Goal: Task Accomplishment & Management: Use online tool/utility

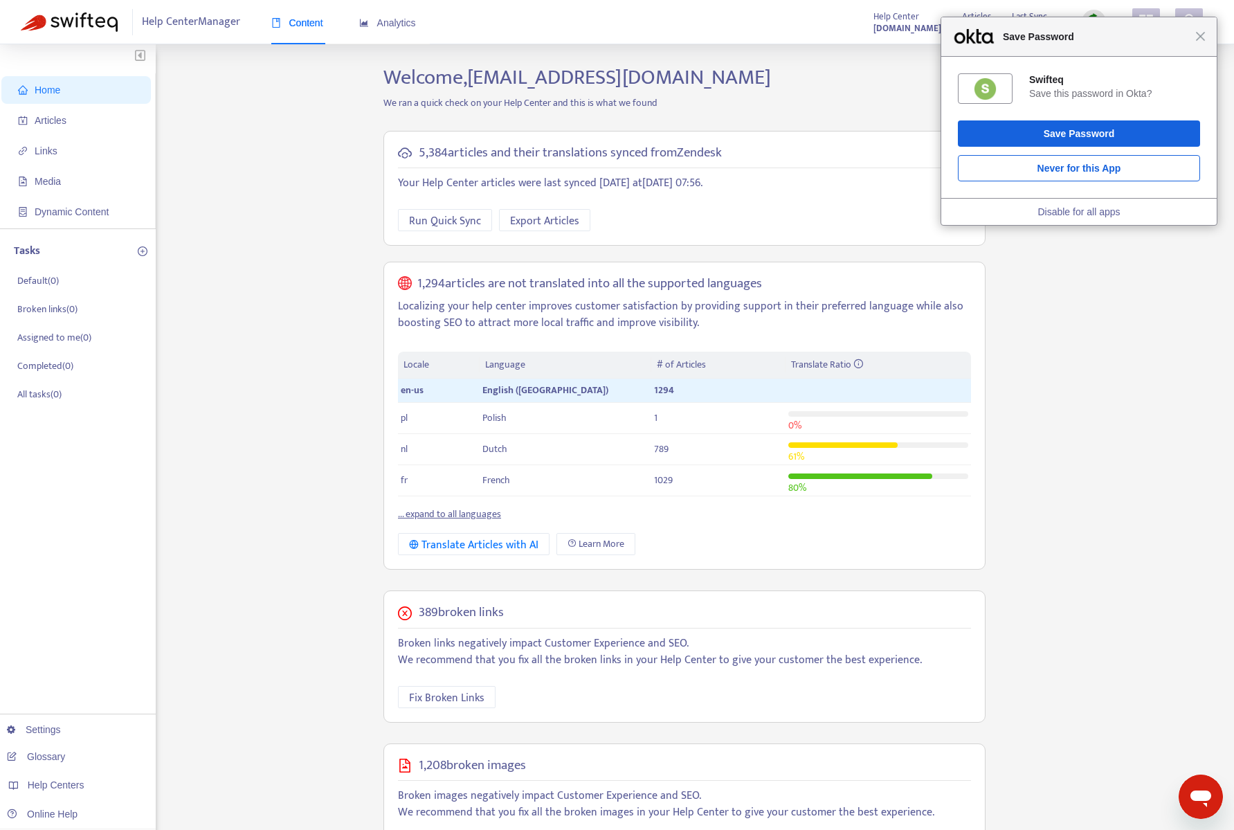
click at [1206, 35] on div "Close Save Password" at bounding box center [1080, 36] width 276 height 39
click at [1085, 317] on div "Home Articles Links Media Dynamic Content Tasks Default ( 0 ) Broken links ( 0 …" at bounding box center [617, 554] width 1193 height 978
click at [1202, 37] on span "Close" at bounding box center [1201, 36] width 10 height 10
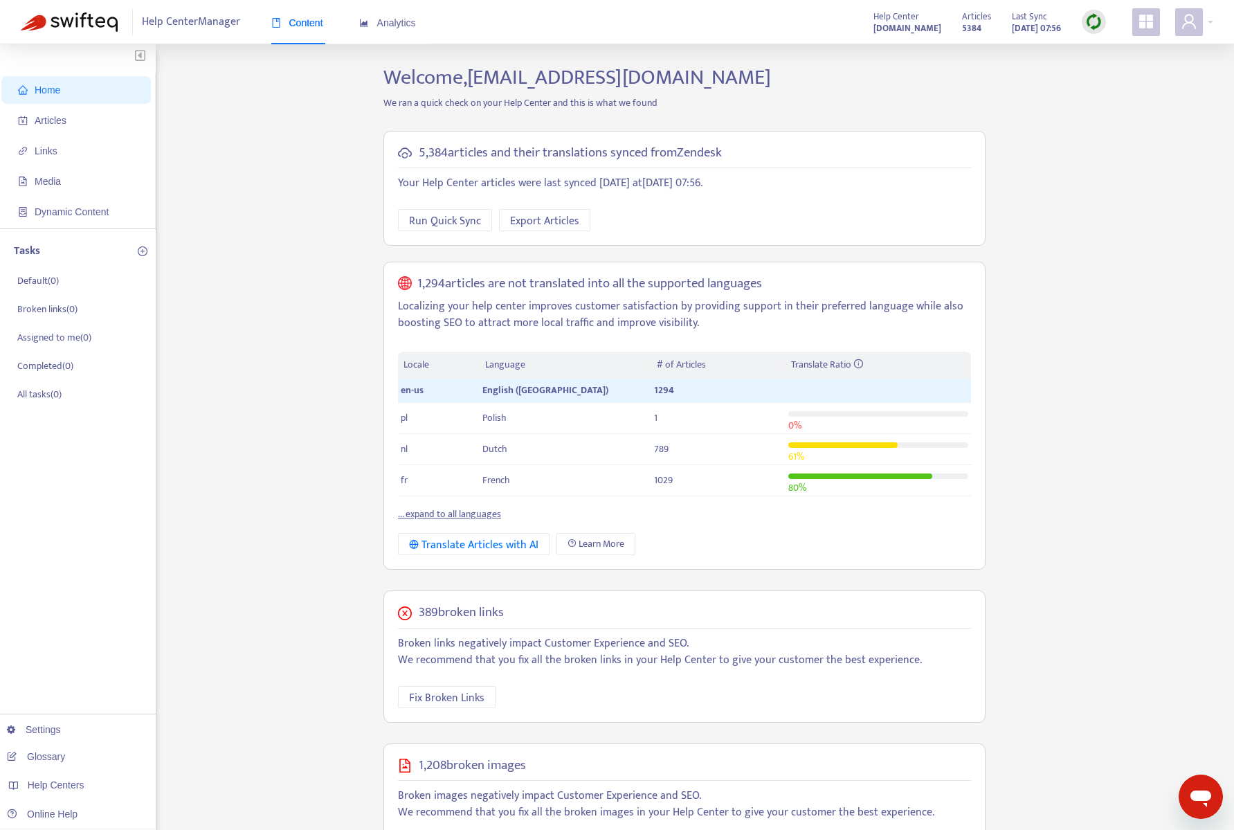
click at [1088, 188] on div "Home Articles Links Media Dynamic Content Tasks Default ( 0 ) Broken links ( 0 …" at bounding box center [617, 554] width 1193 height 978
click at [81, 116] on span "Articles" at bounding box center [79, 121] width 122 height 28
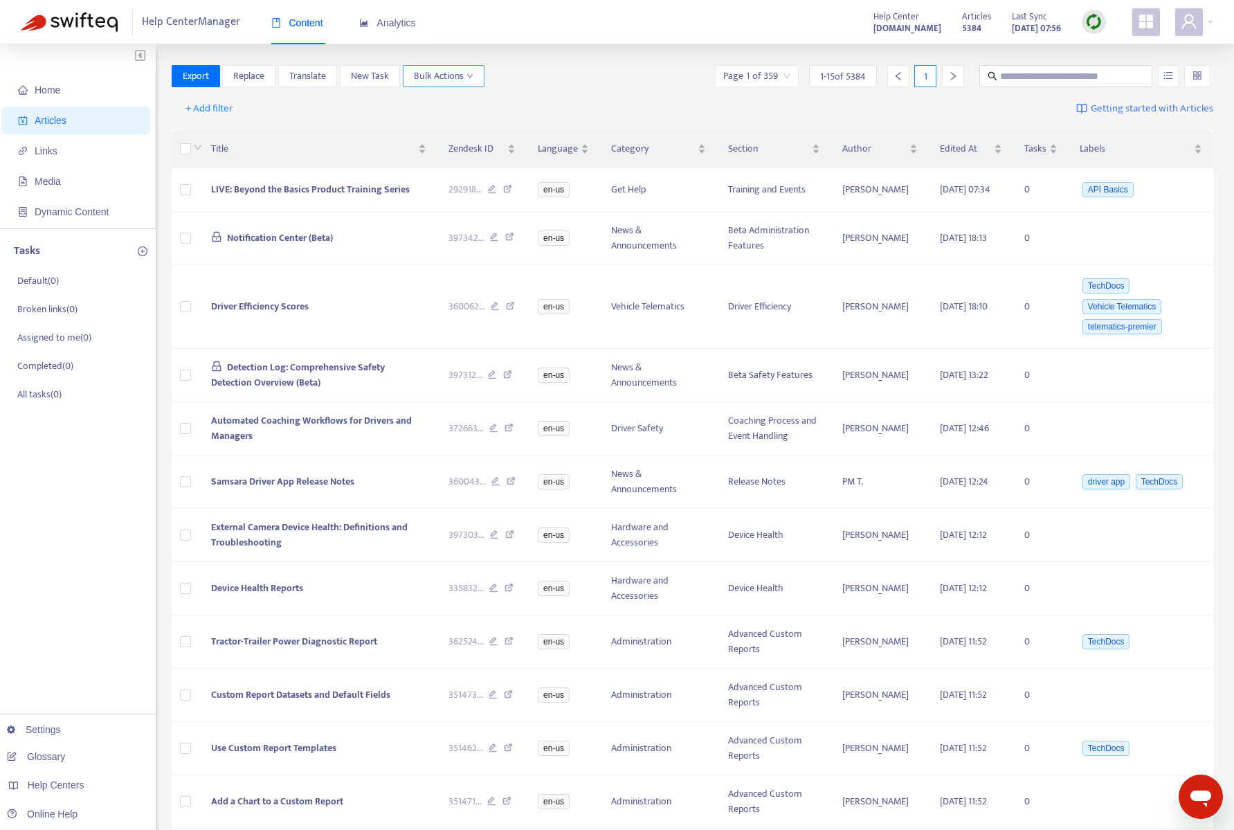
click at [467, 74] on icon "down" at bounding box center [470, 76] width 7 height 7
click at [557, 67] on div "Export Replace Translate New Task Bulk Actions Page 1 of 359 1 - 15 of 5384 1" at bounding box center [693, 76] width 1043 height 22
click at [192, 73] on span "Export" at bounding box center [196, 76] width 26 height 15
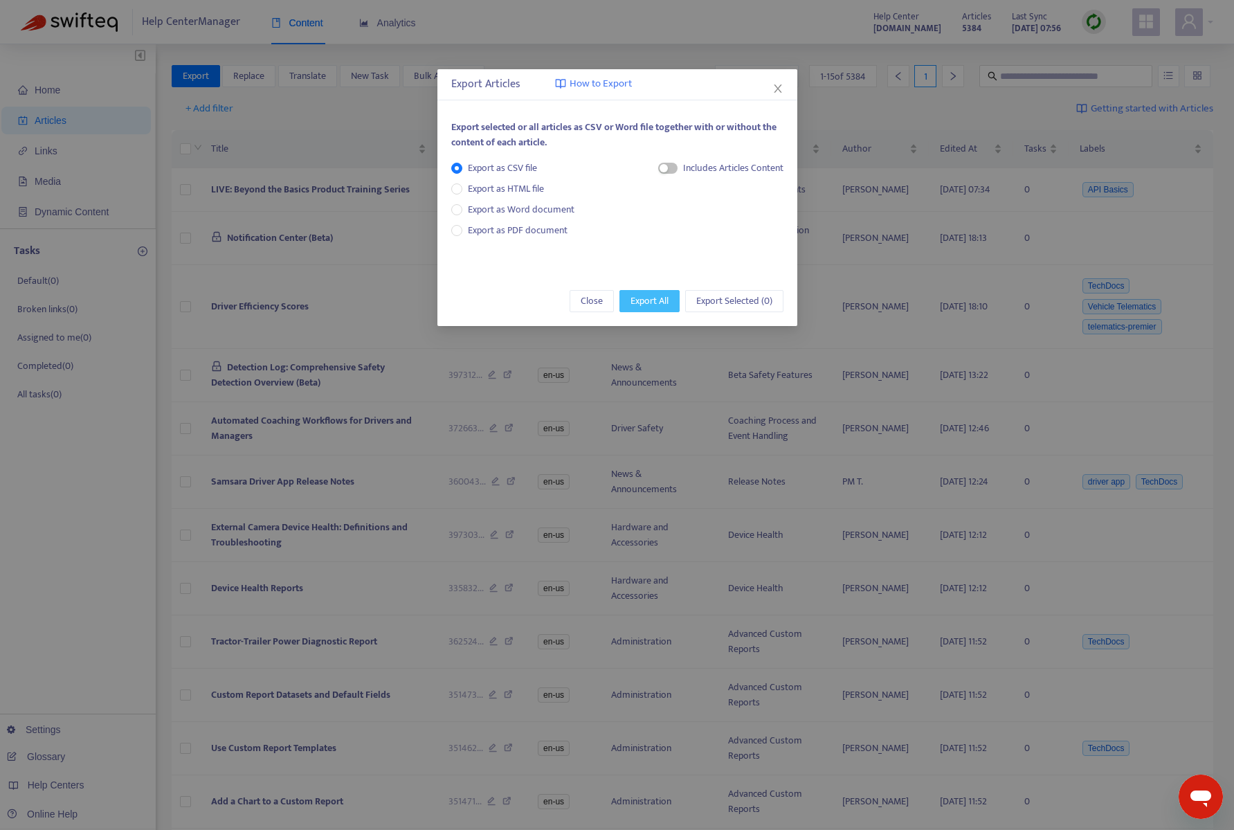
click at [661, 303] on span "Export All" at bounding box center [650, 301] width 38 height 15
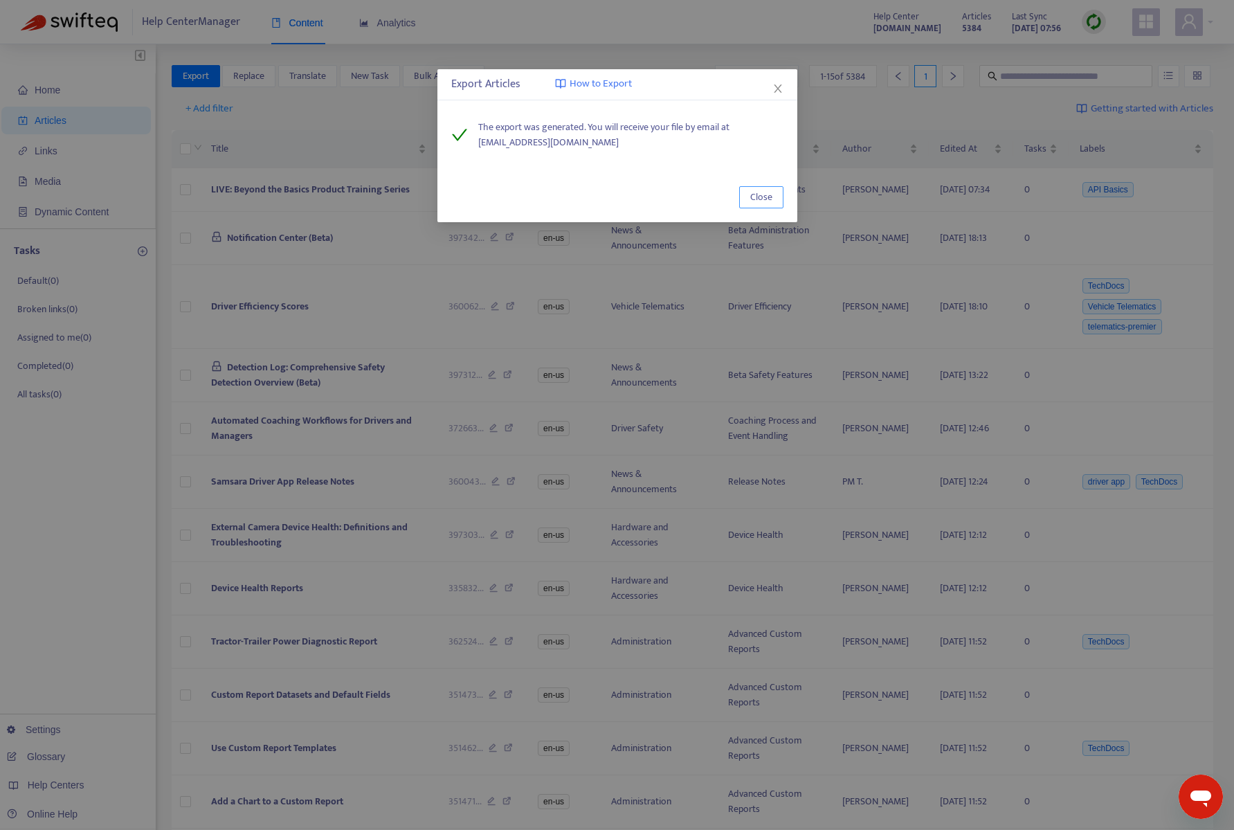
click at [776, 196] on button "Close" at bounding box center [761, 197] width 44 height 22
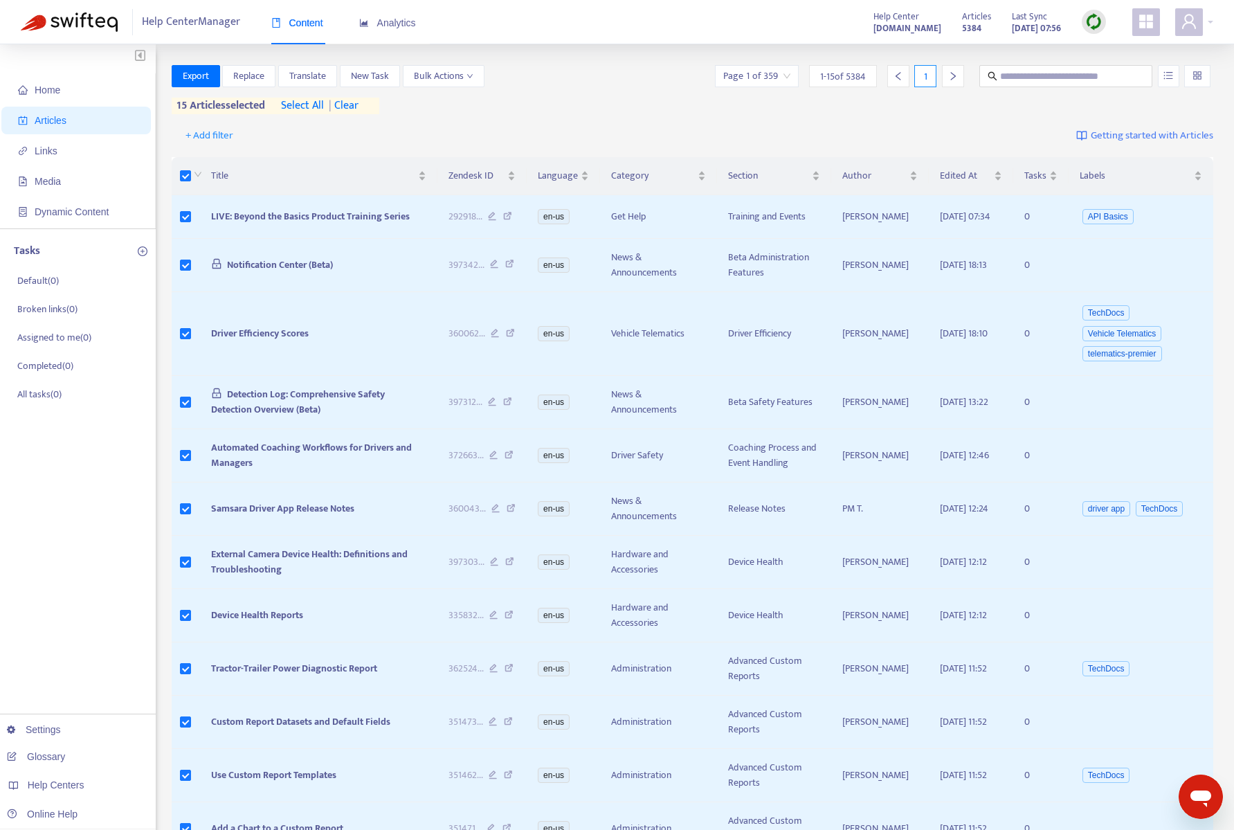
click at [556, 109] on div "Export Replace Translate New Task Bulk Actions Page 1 of 359 1 - 15 of 5384 1 1…" at bounding box center [693, 89] width 1043 height 49
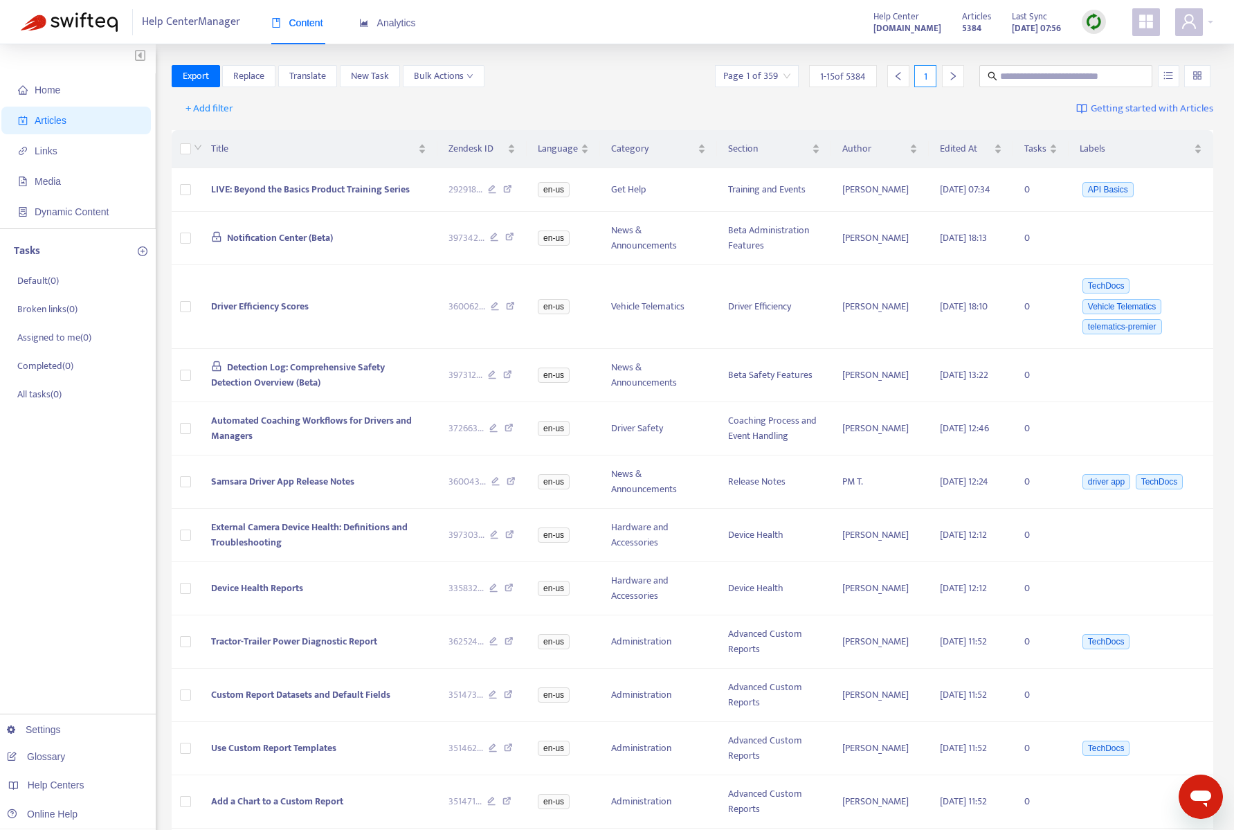
click at [645, 20] on div "Help Center Manager Content Analytics Help Center [DOMAIN_NAME] Articles 5384 L…" at bounding box center [617, 22] width 1234 height 44
